Goal: Navigation & Orientation: Understand site structure

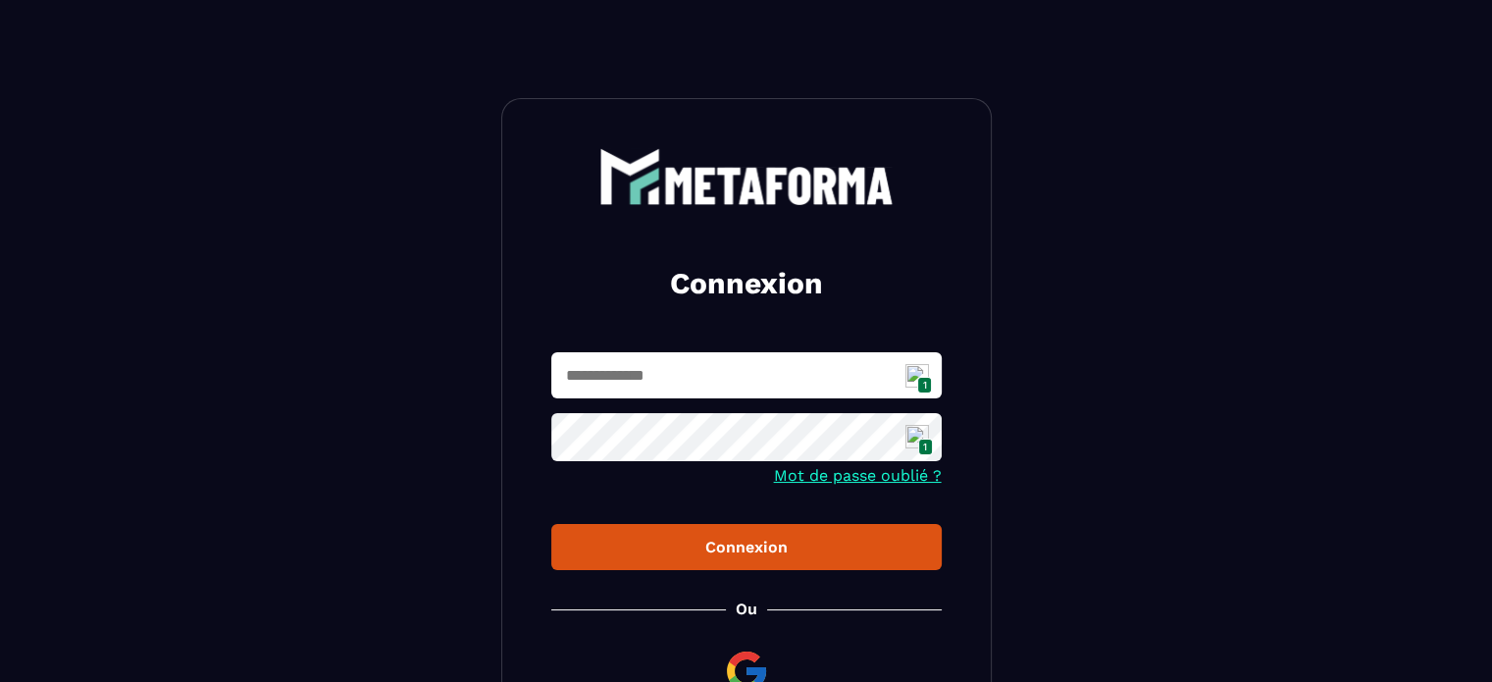
click at [912, 373] on img at bounding box center [917, 376] width 24 height 24
type input "**********"
click at [747, 545] on div "Connexion" at bounding box center [746, 547] width 359 height 19
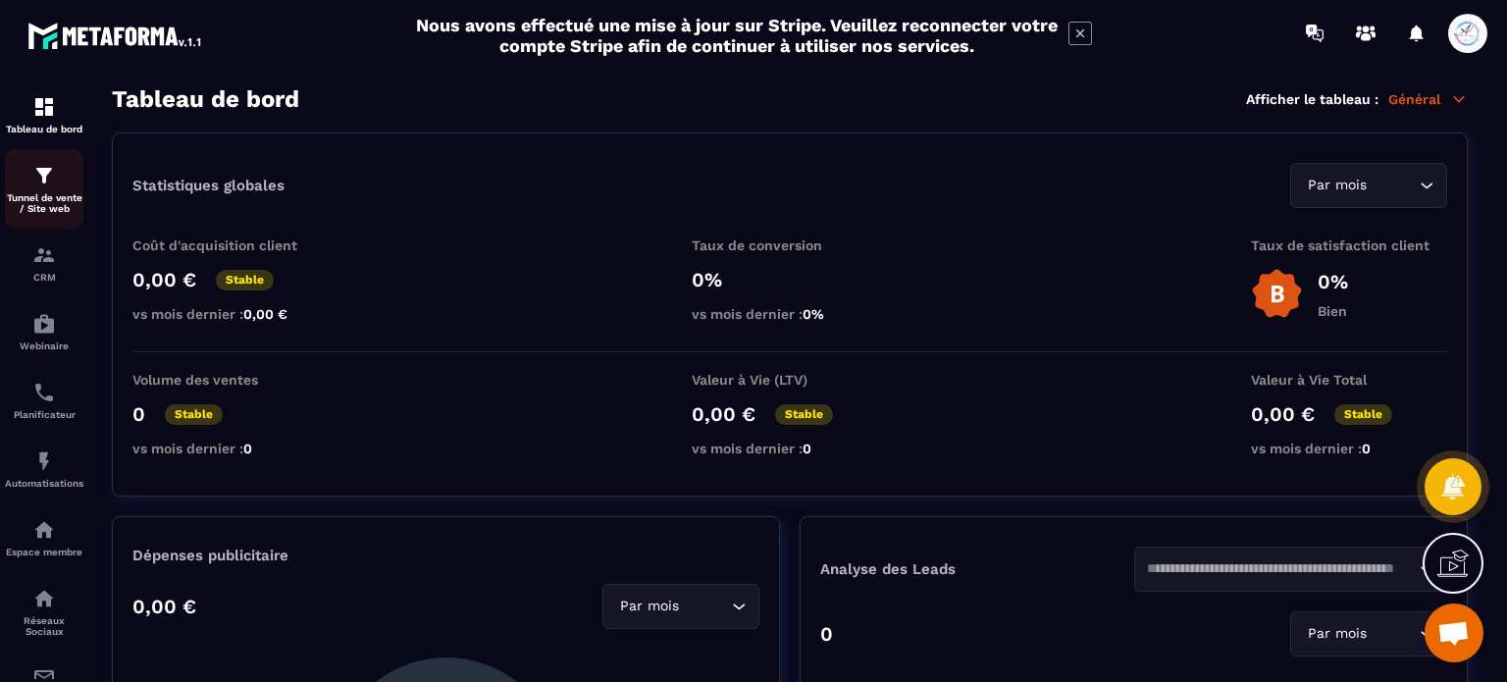
click at [59, 202] on p "Tunnel de vente / Site web" at bounding box center [44, 203] width 78 height 22
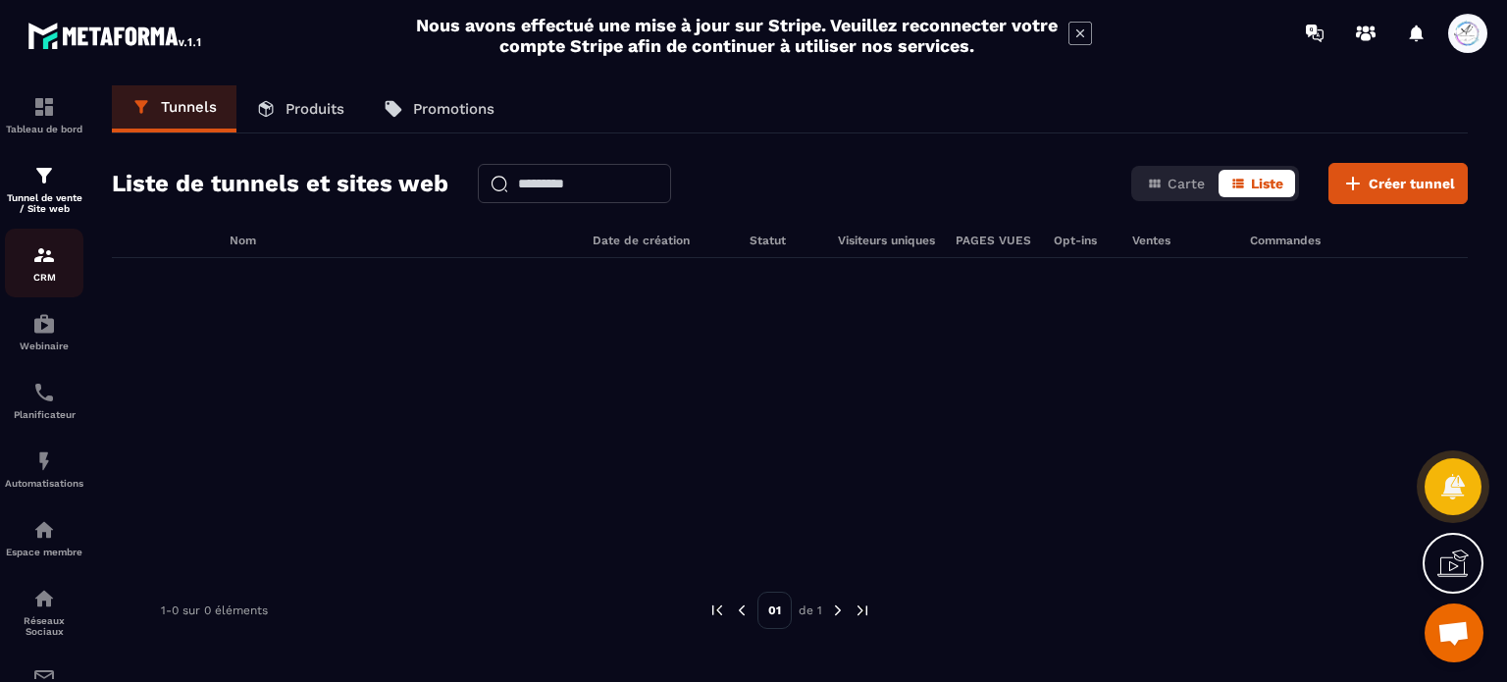
click at [42, 274] on div "CRM" at bounding box center [44, 262] width 78 height 39
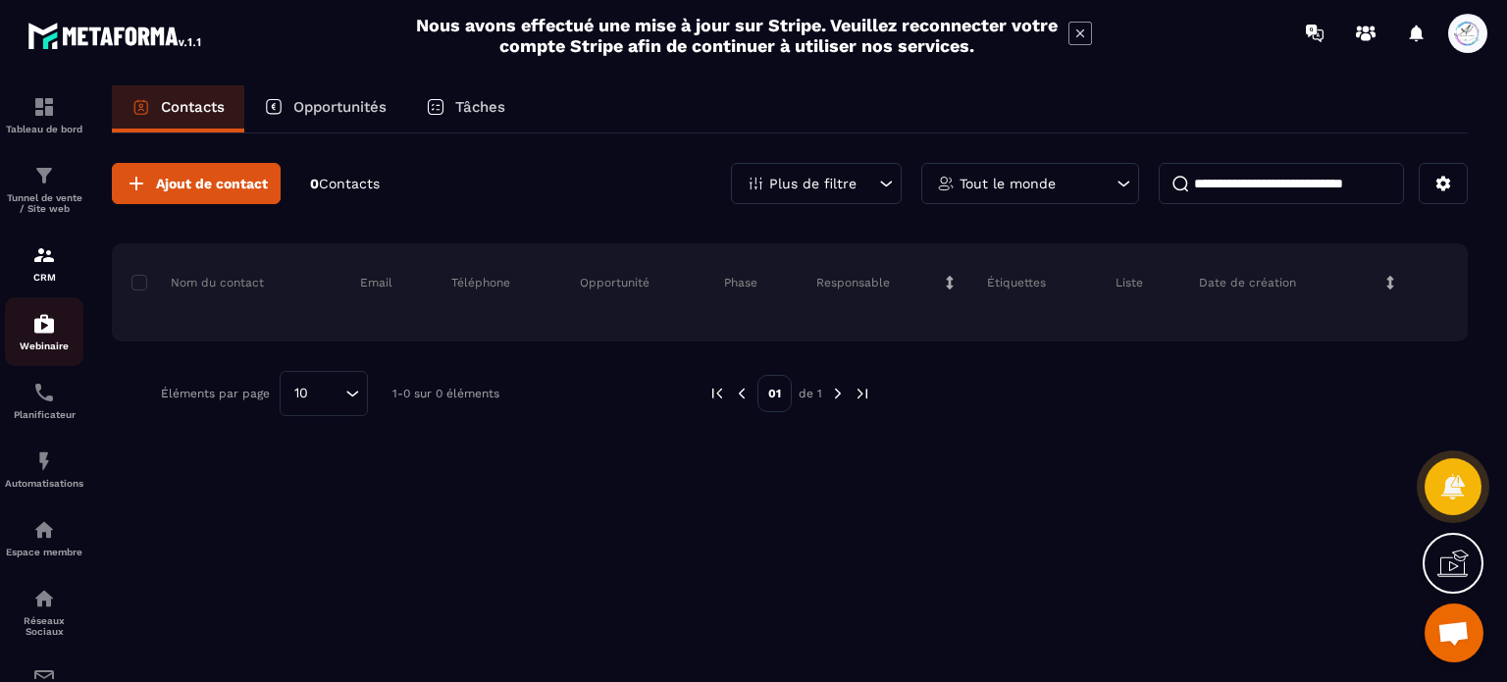
click at [43, 344] on p "Webinaire" at bounding box center [44, 345] width 78 height 11
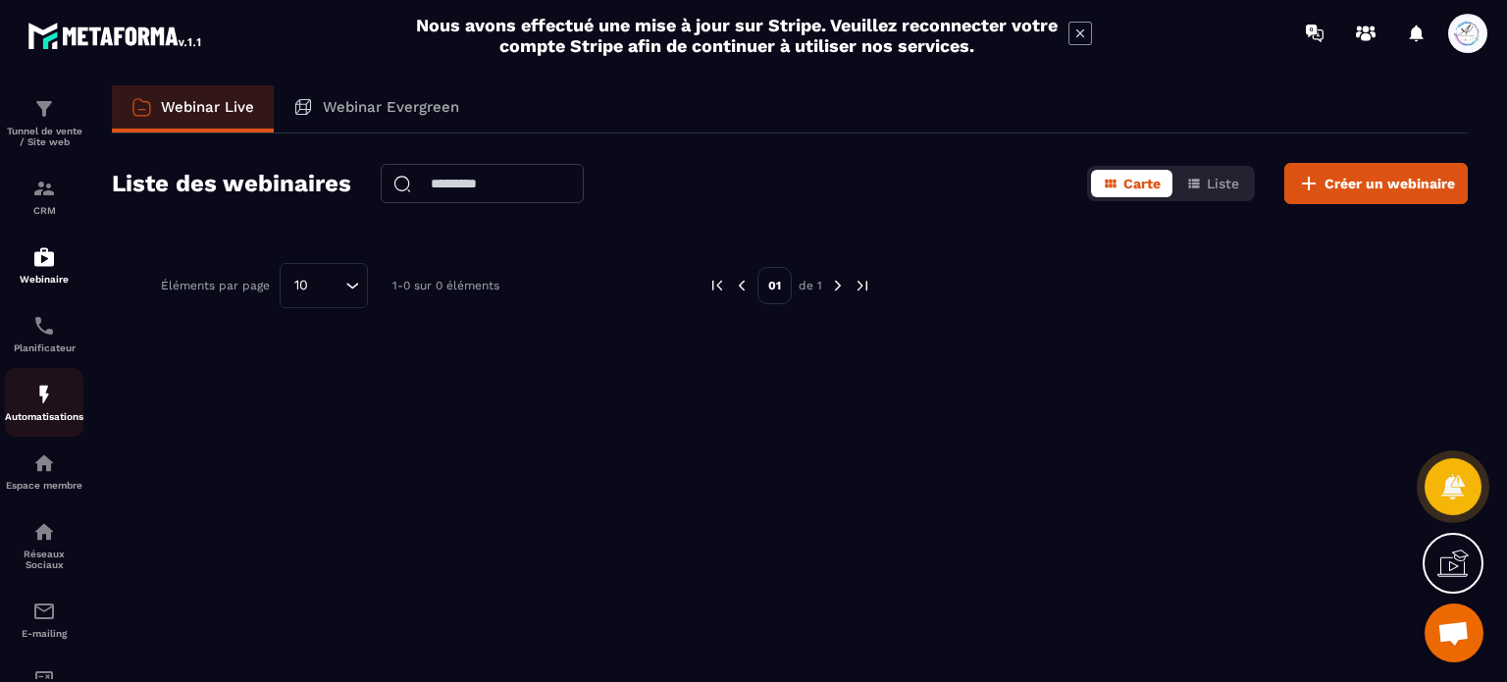
scroll to position [98, 0]
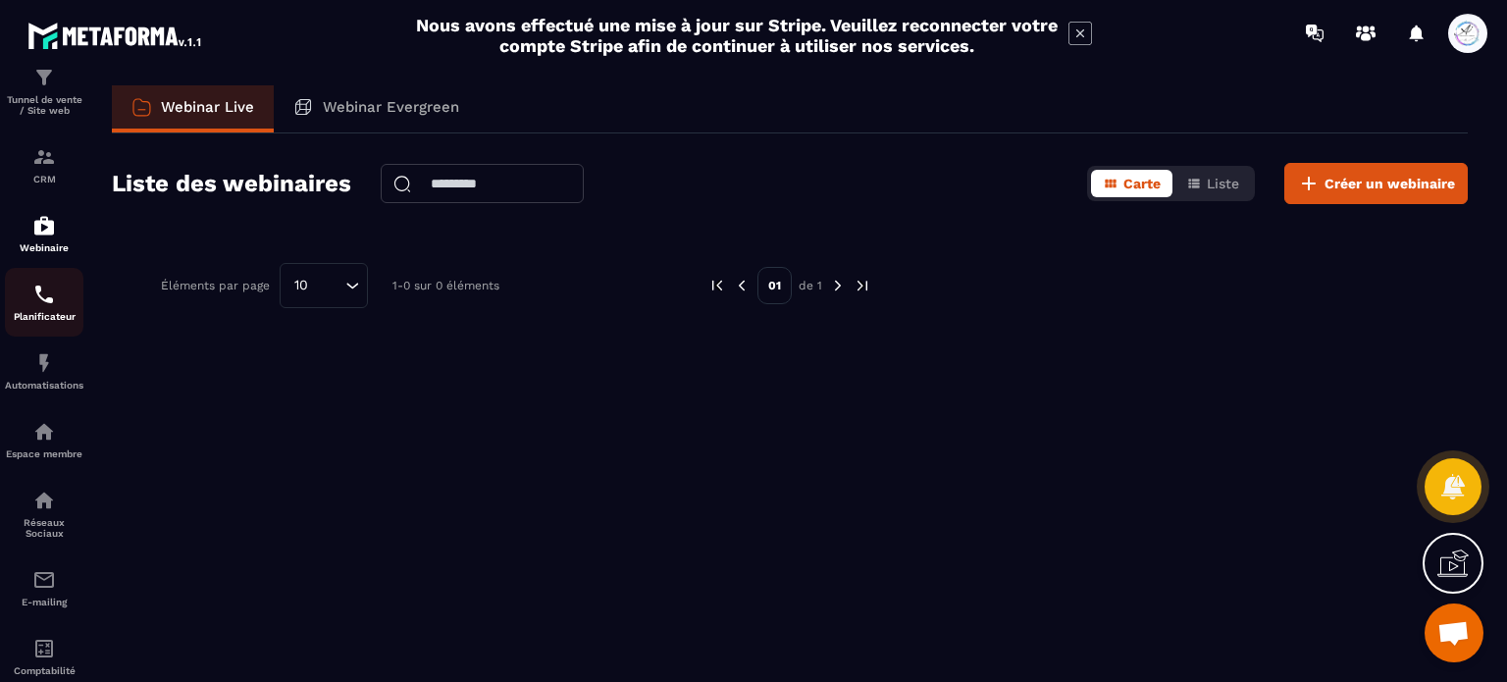
click at [27, 303] on div "Planificateur" at bounding box center [44, 301] width 78 height 39
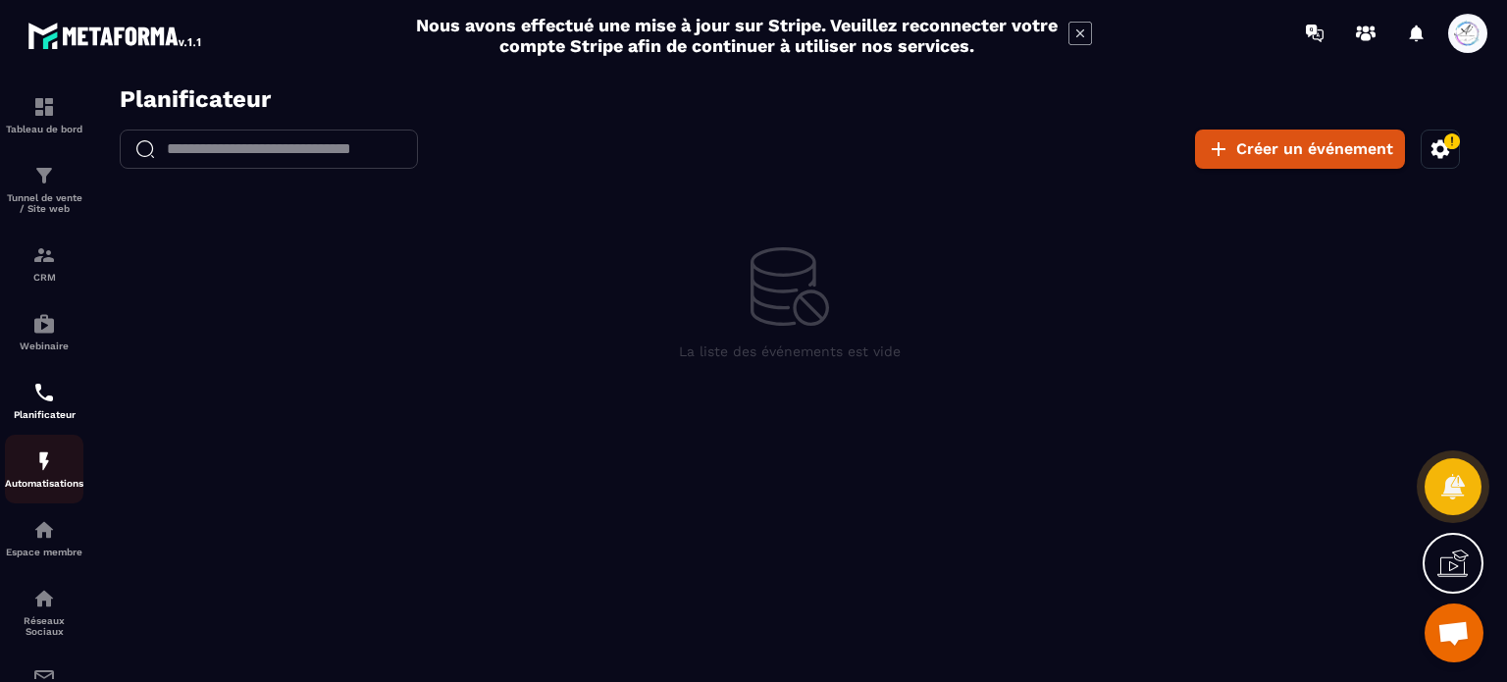
click at [59, 481] on div "Automatisations" at bounding box center [44, 468] width 78 height 39
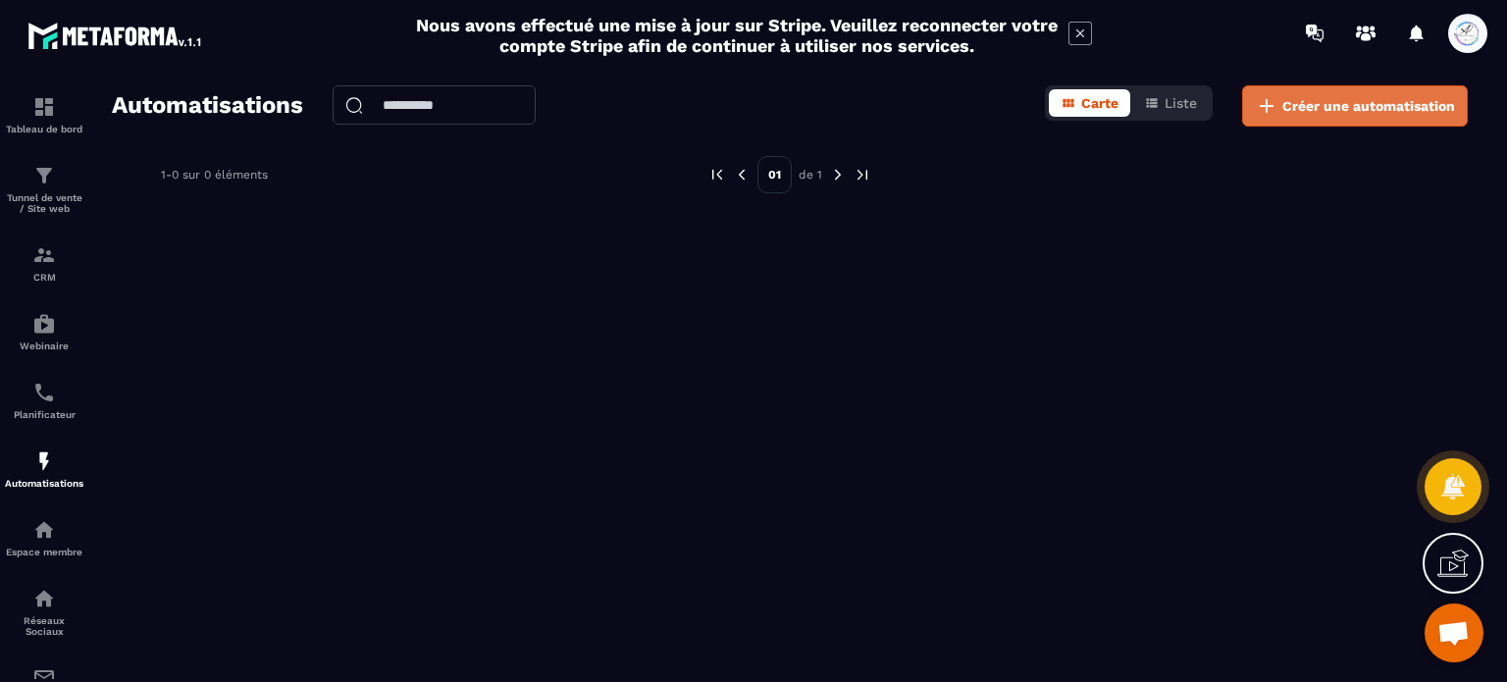
click at [1322, 110] on span "Créer une automatisation" at bounding box center [1368, 106] width 173 height 20
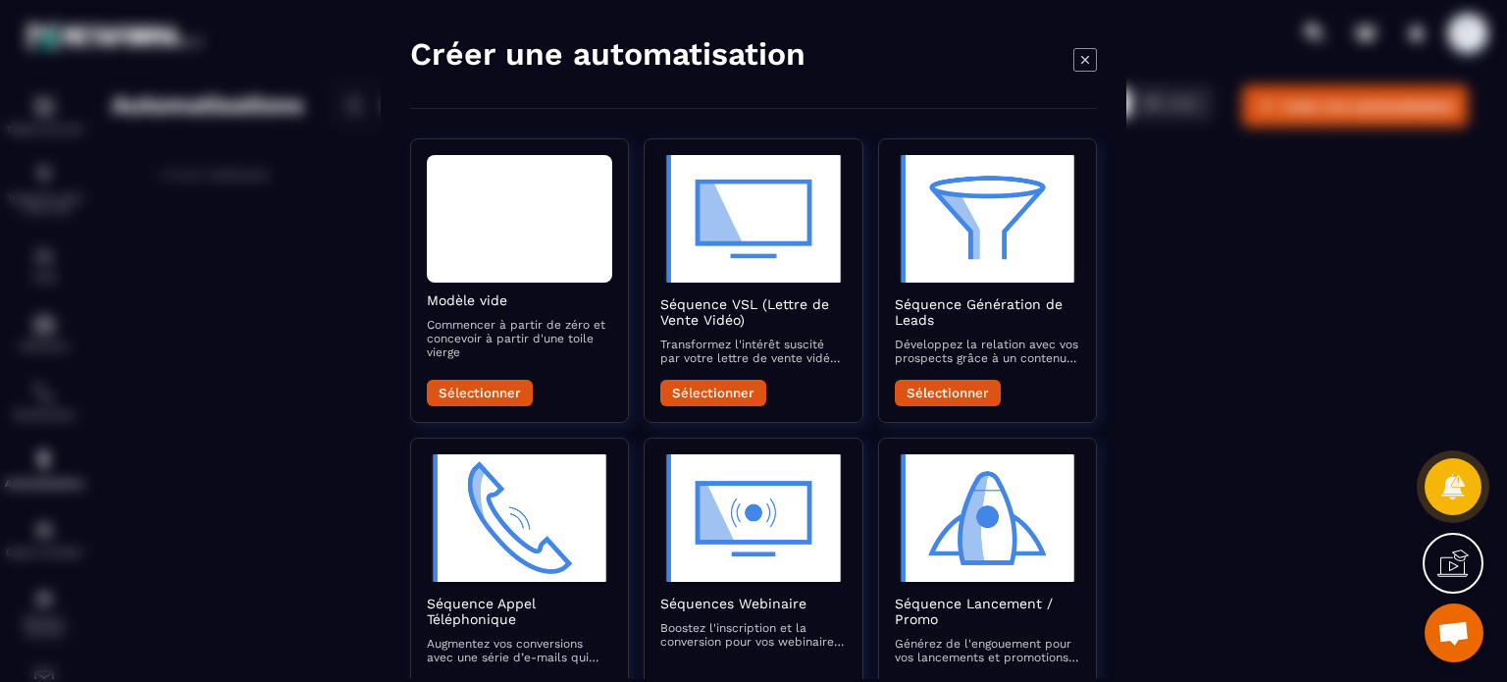
click at [1224, 231] on div "Modal window" at bounding box center [753, 341] width 1507 height 682
click at [1080, 60] on icon "Modal window" at bounding box center [1085, 59] width 24 height 24
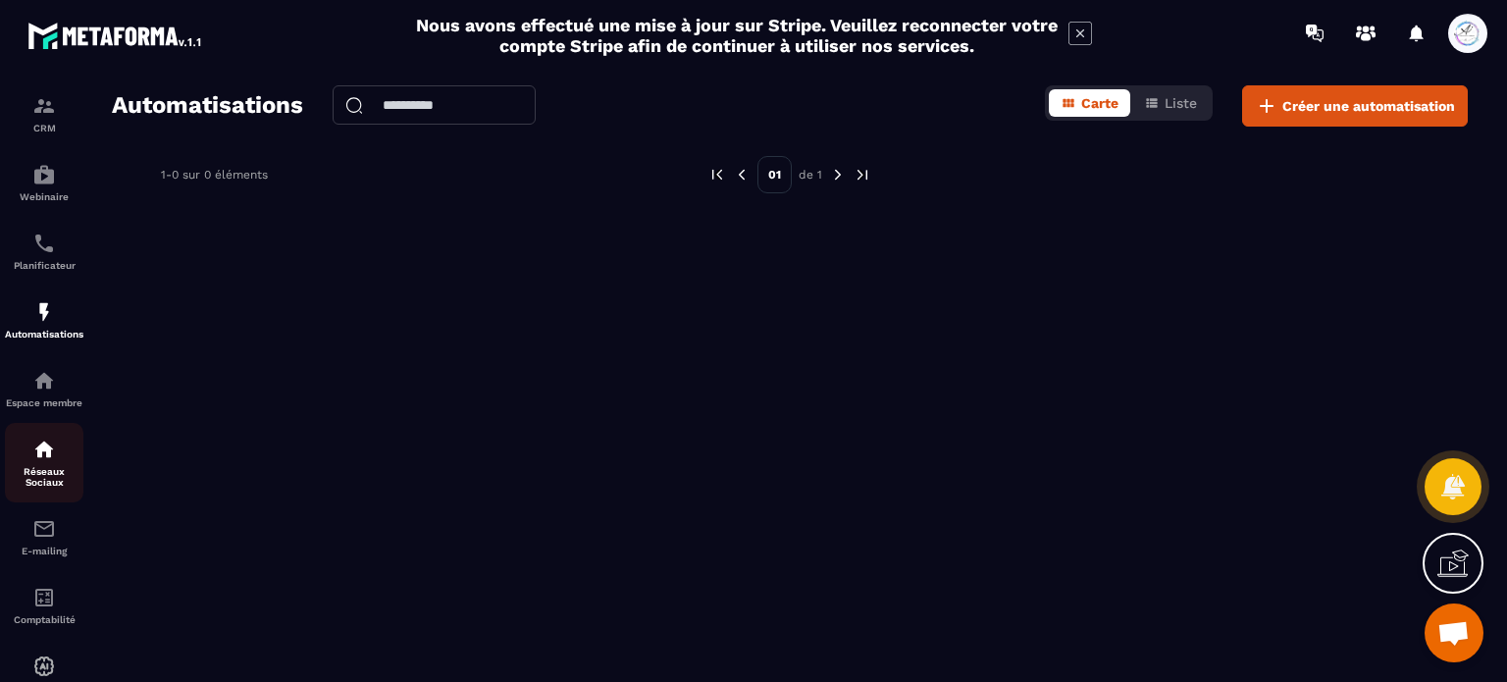
scroll to position [196, 0]
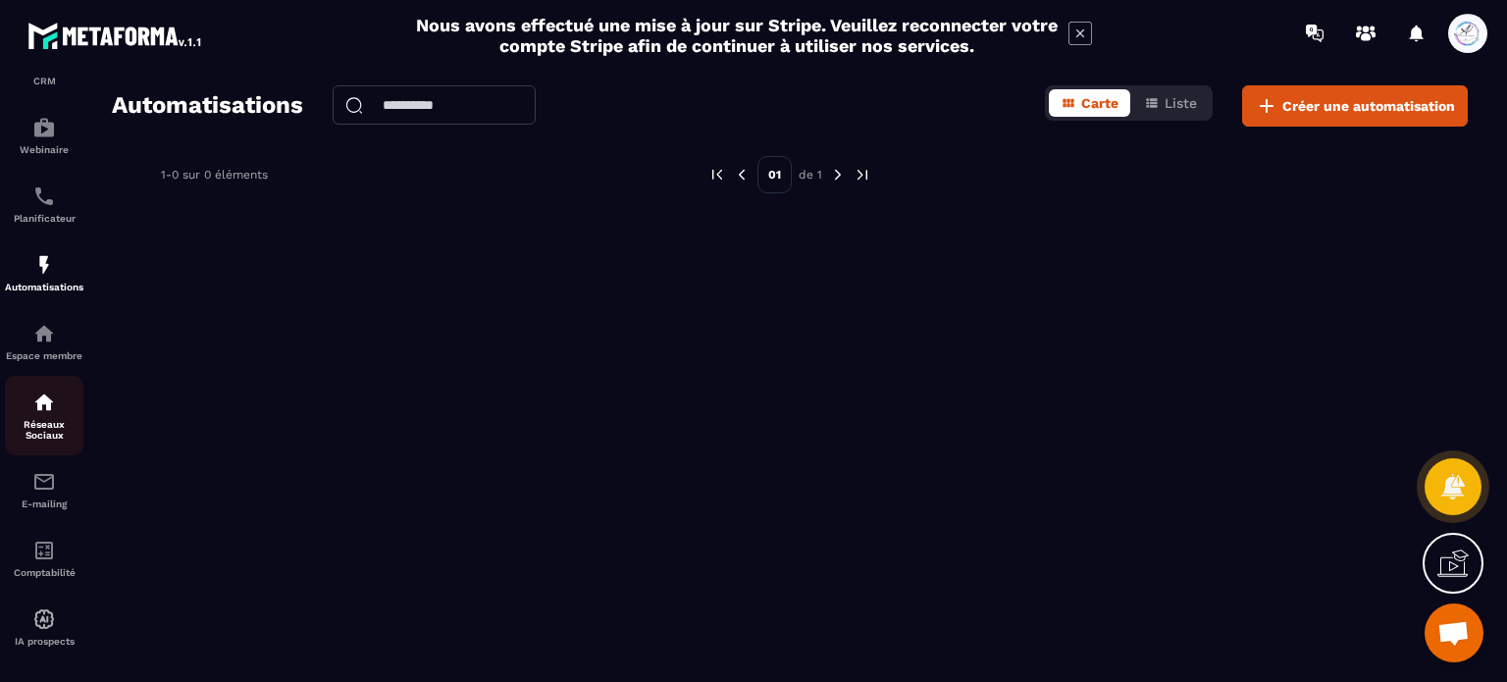
click at [42, 433] on p "Réseaux Sociaux" at bounding box center [44, 430] width 78 height 22
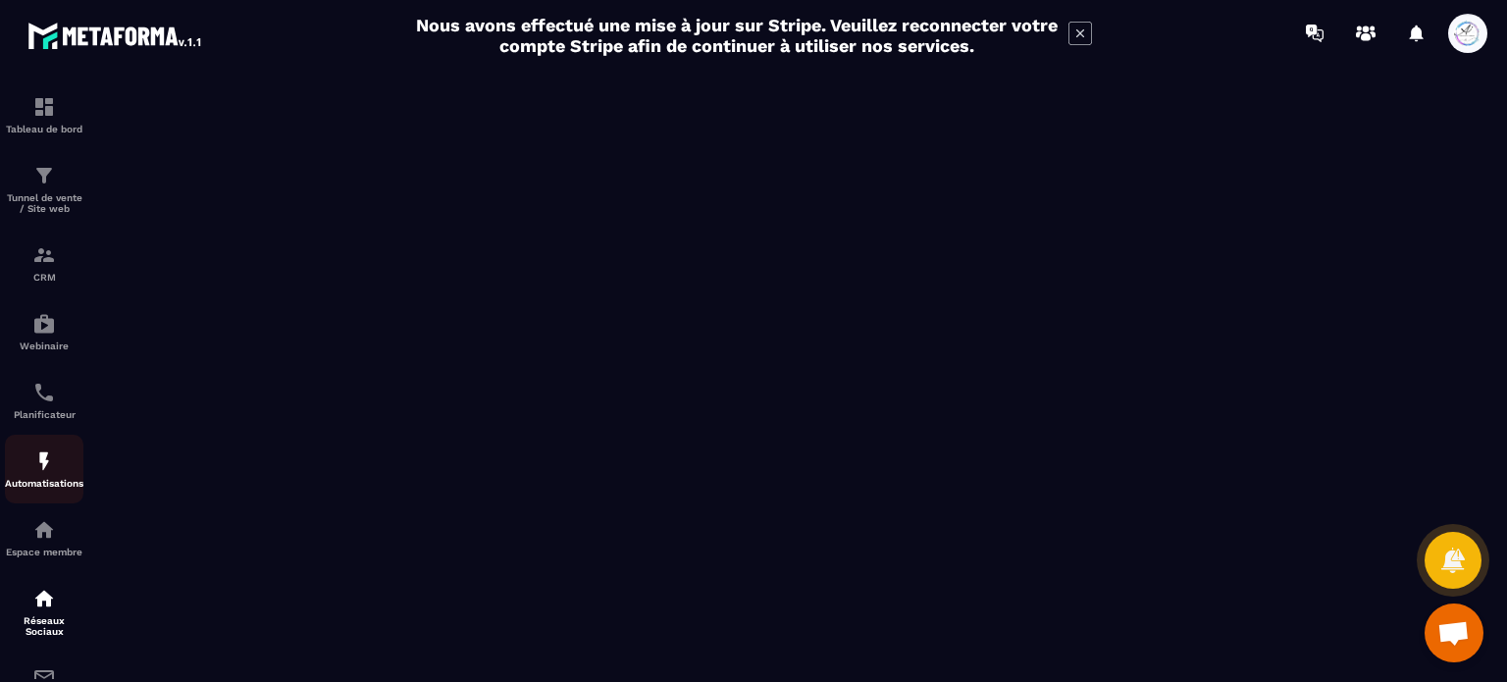
scroll to position [98, 0]
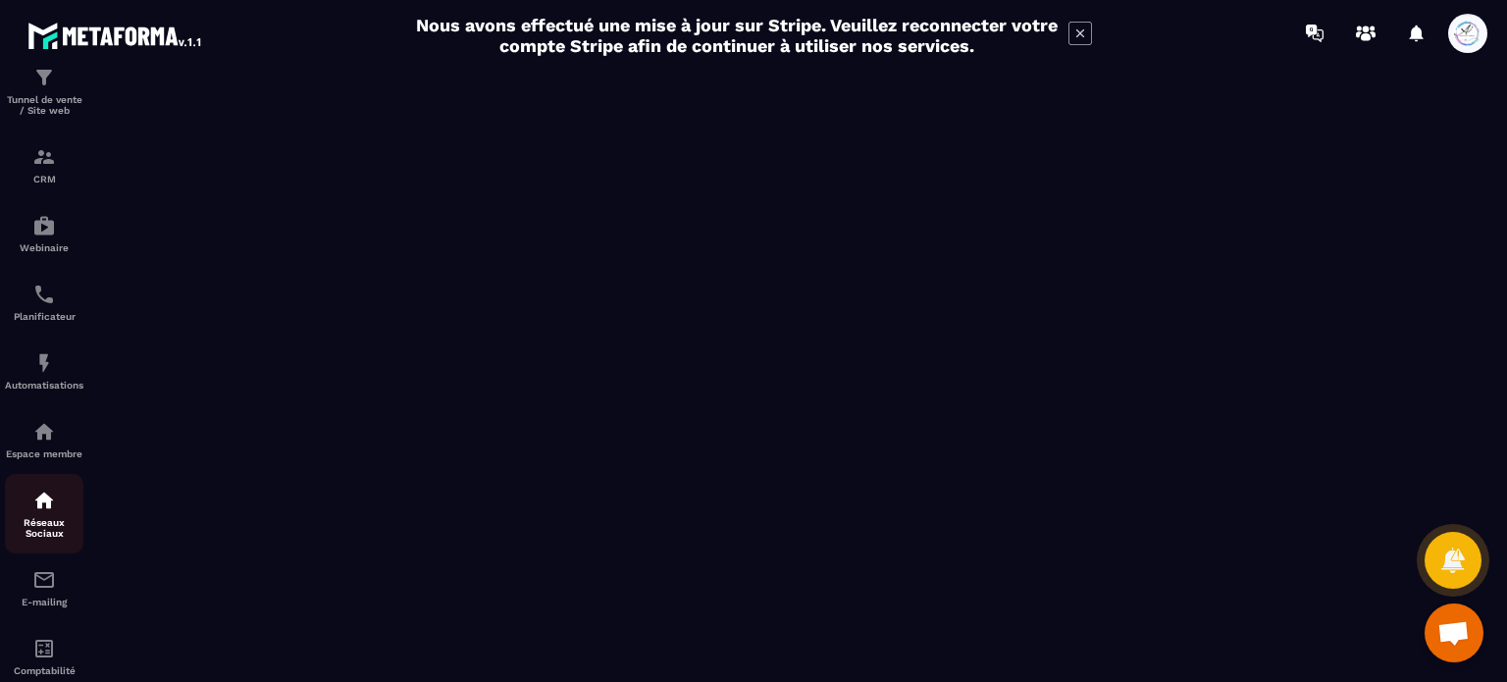
click at [47, 512] on img at bounding box center [44, 500] width 24 height 24
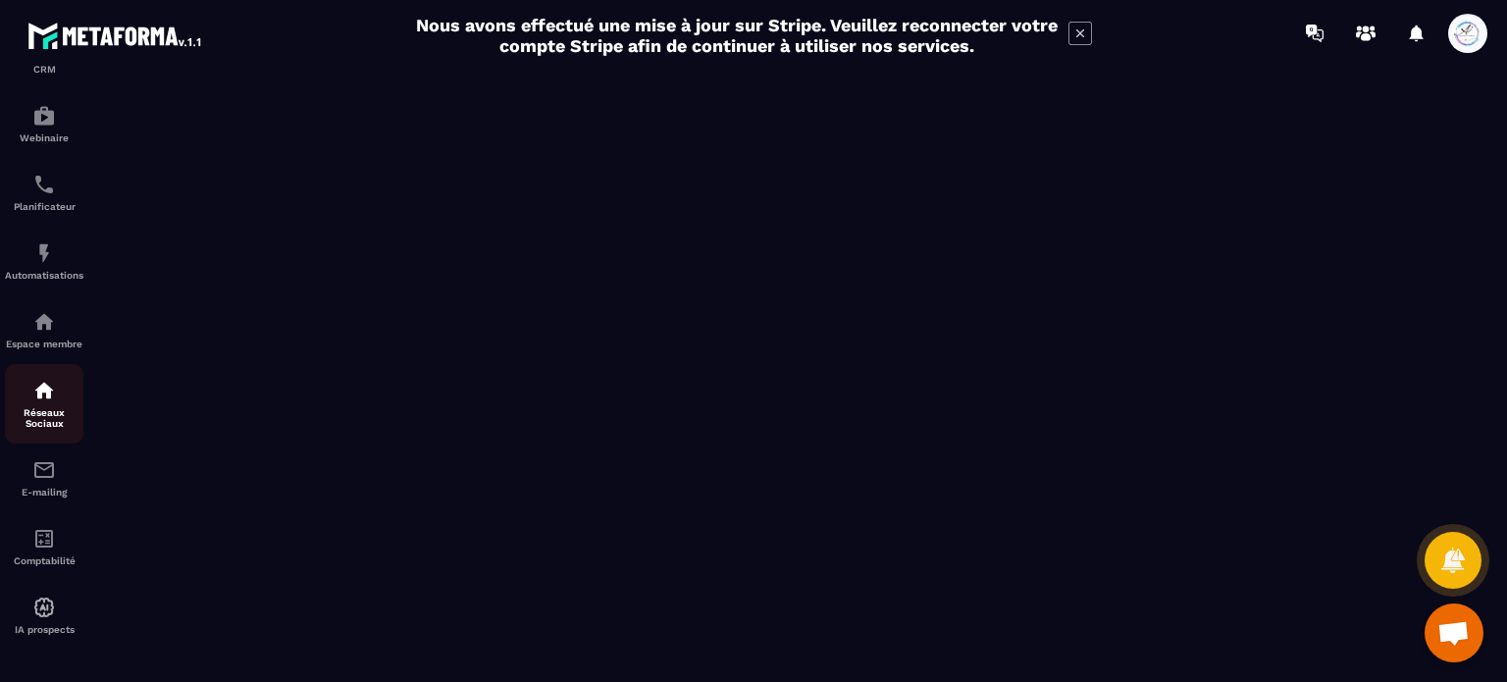
scroll to position [220, 0]
click at [43, 540] on img at bounding box center [44, 539] width 24 height 24
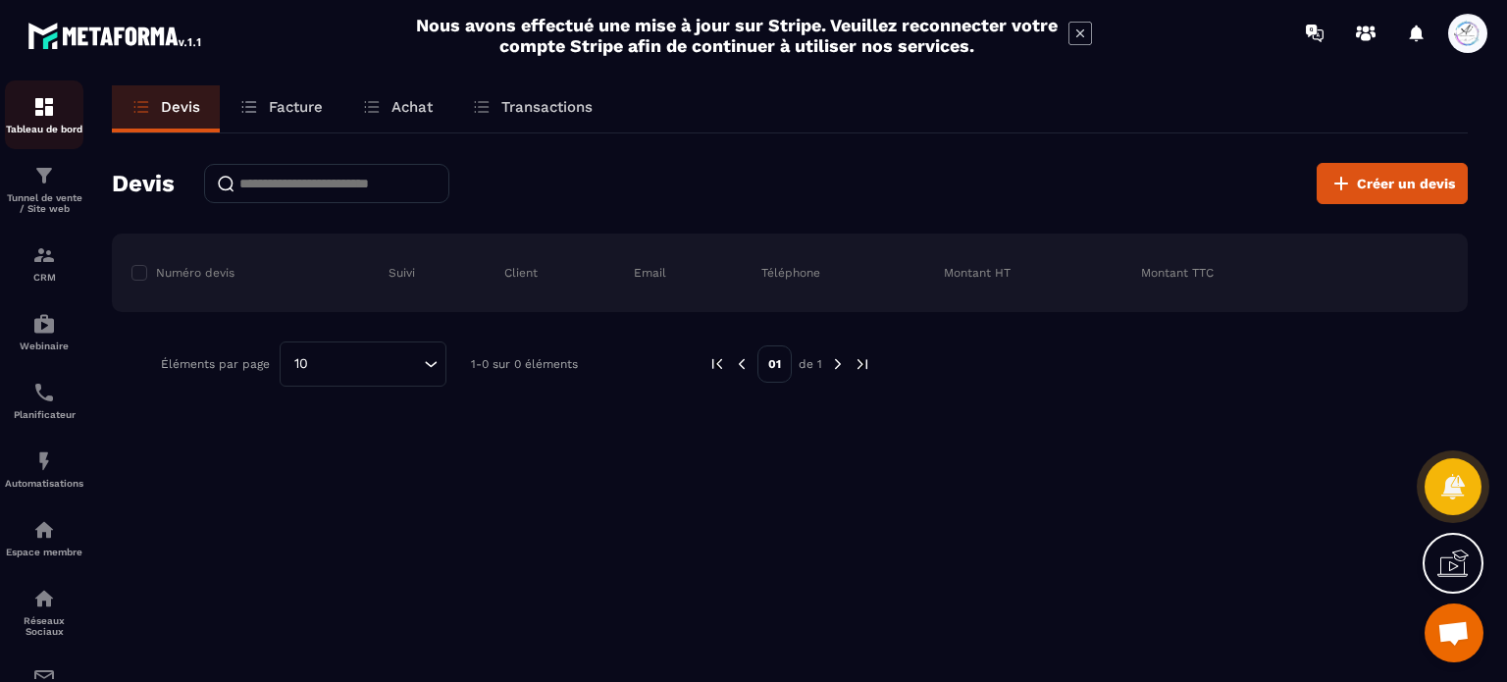
click at [32, 109] on img at bounding box center [44, 107] width 24 height 24
